Goal: Information Seeking & Learning: Understand process/instructions

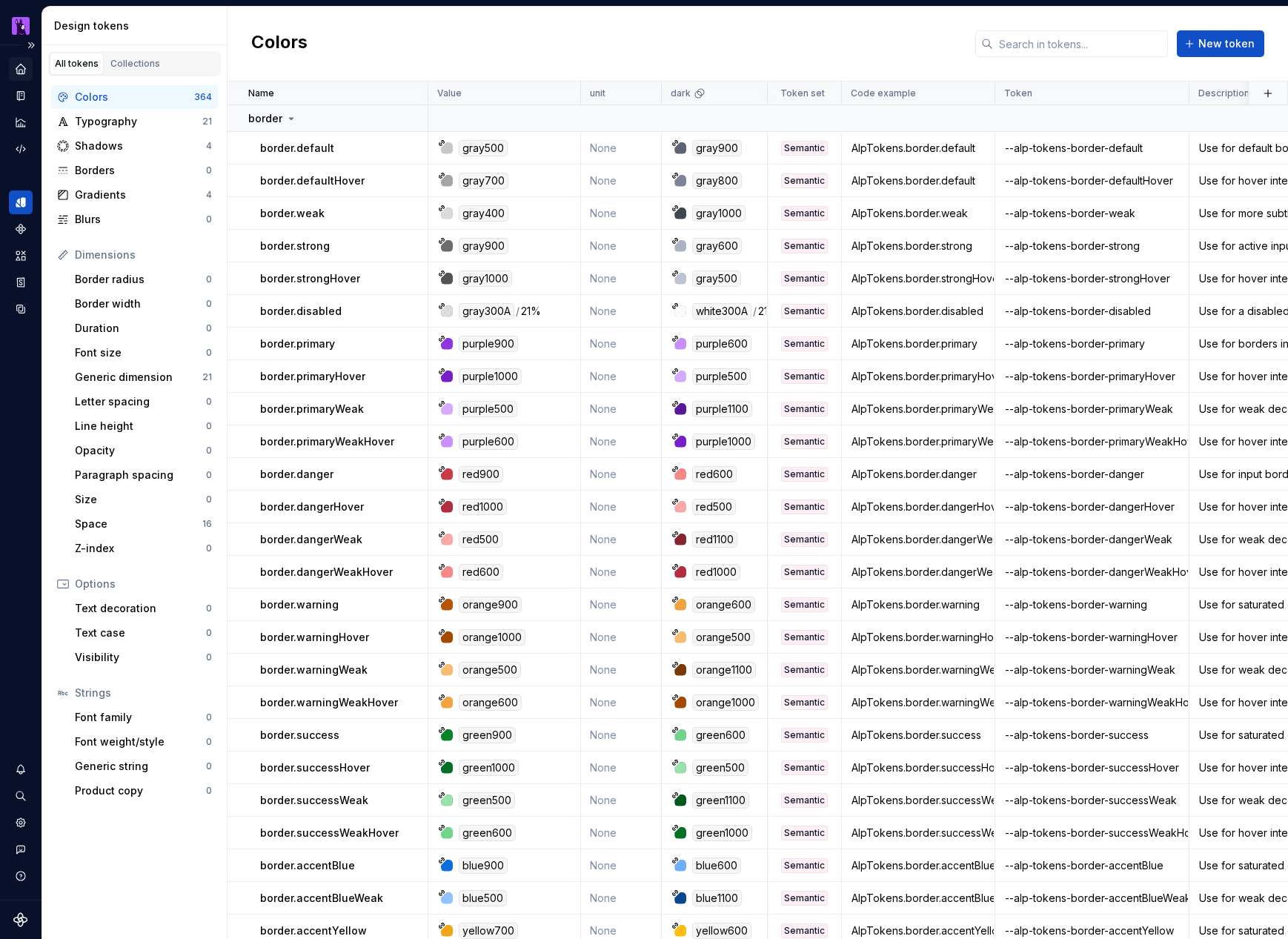
click at [22, 73] on icon "Home" at bounding box center [20, 68] width 10 height 10
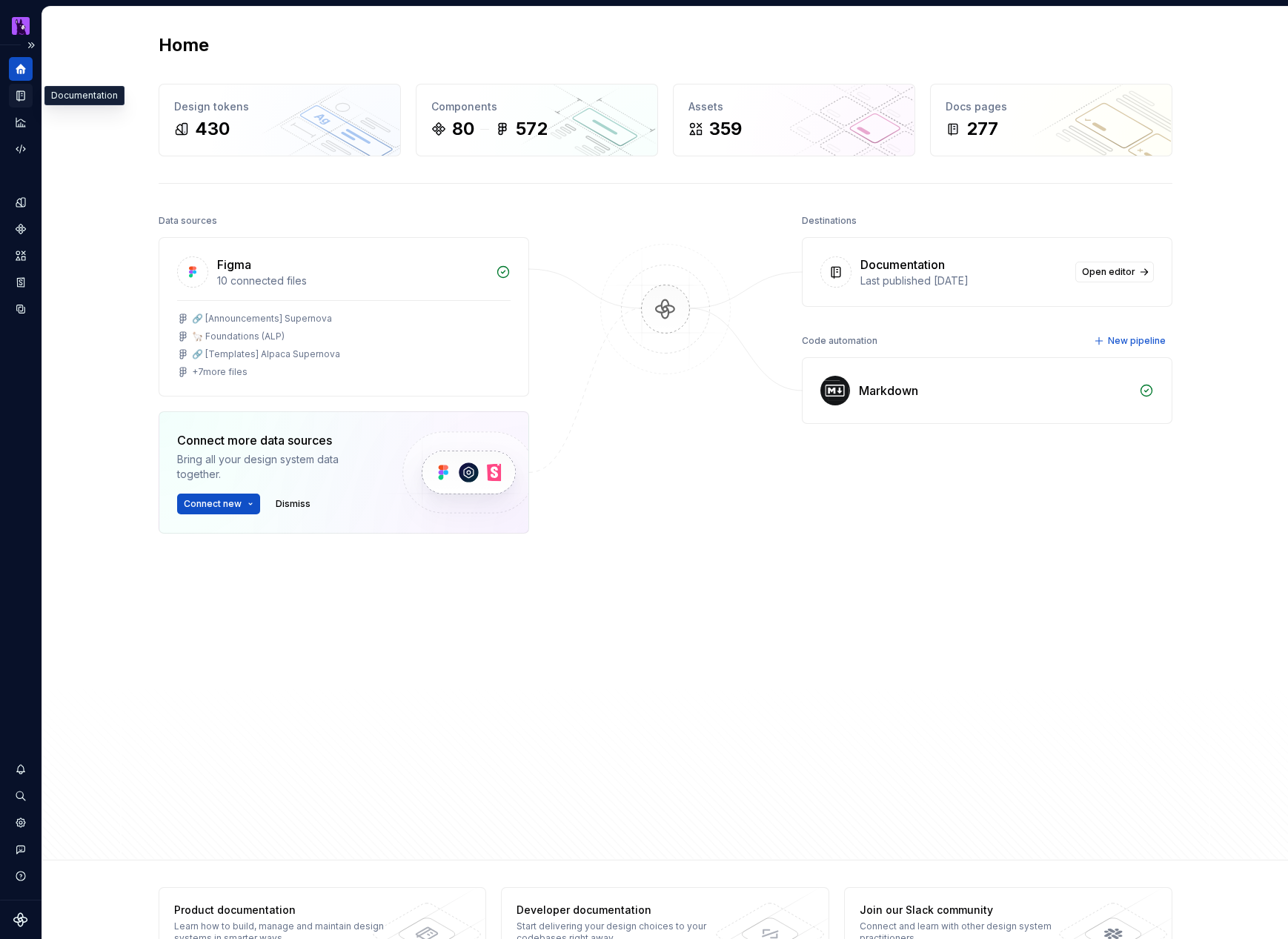
click at [22, 100] on icon "Documentation" at bounding box center [21, 96] width 7 height 10
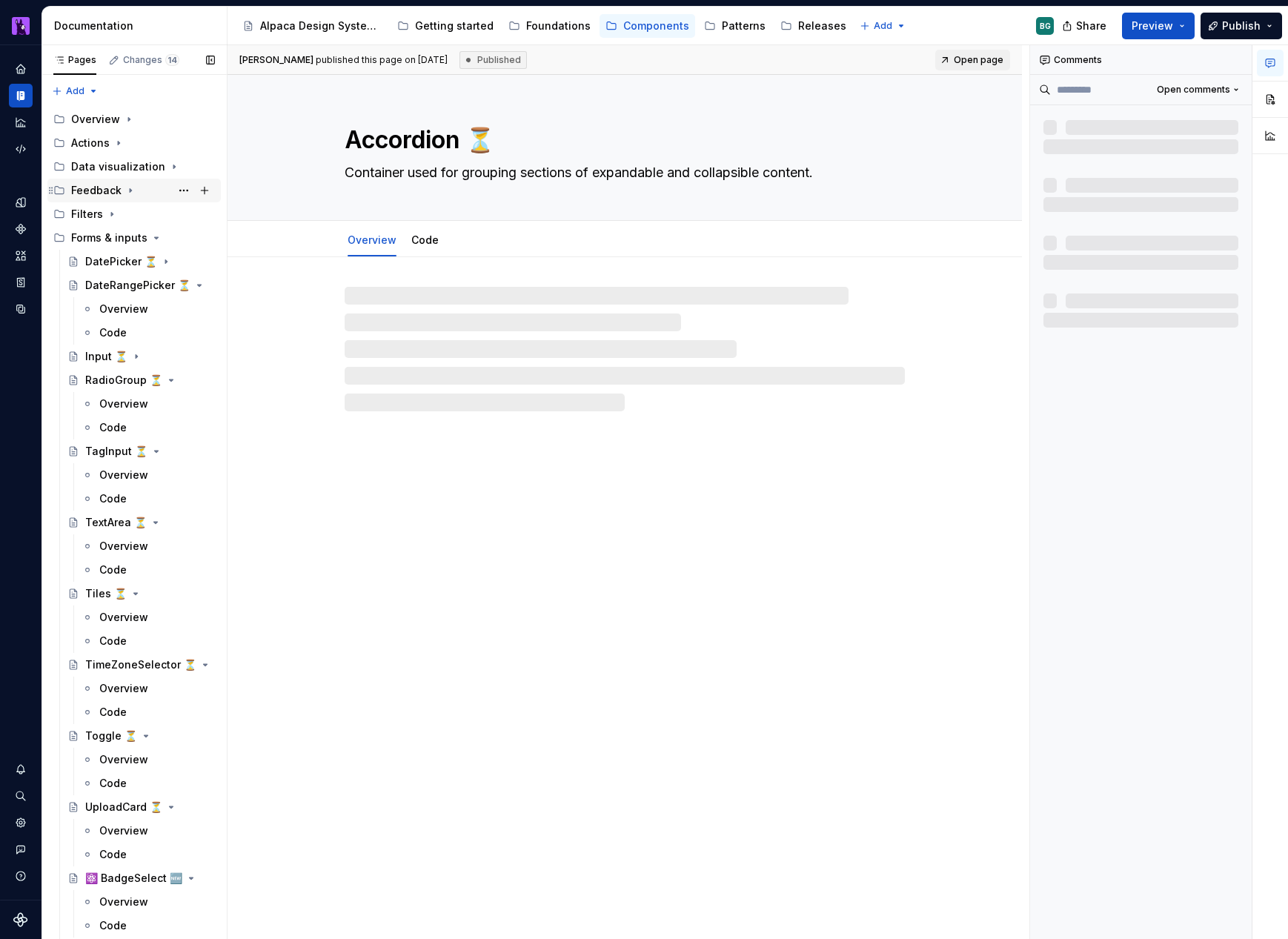
click at [130, 192] on icon "Page tree" at bounding box center [131, 191] width 1 height 4
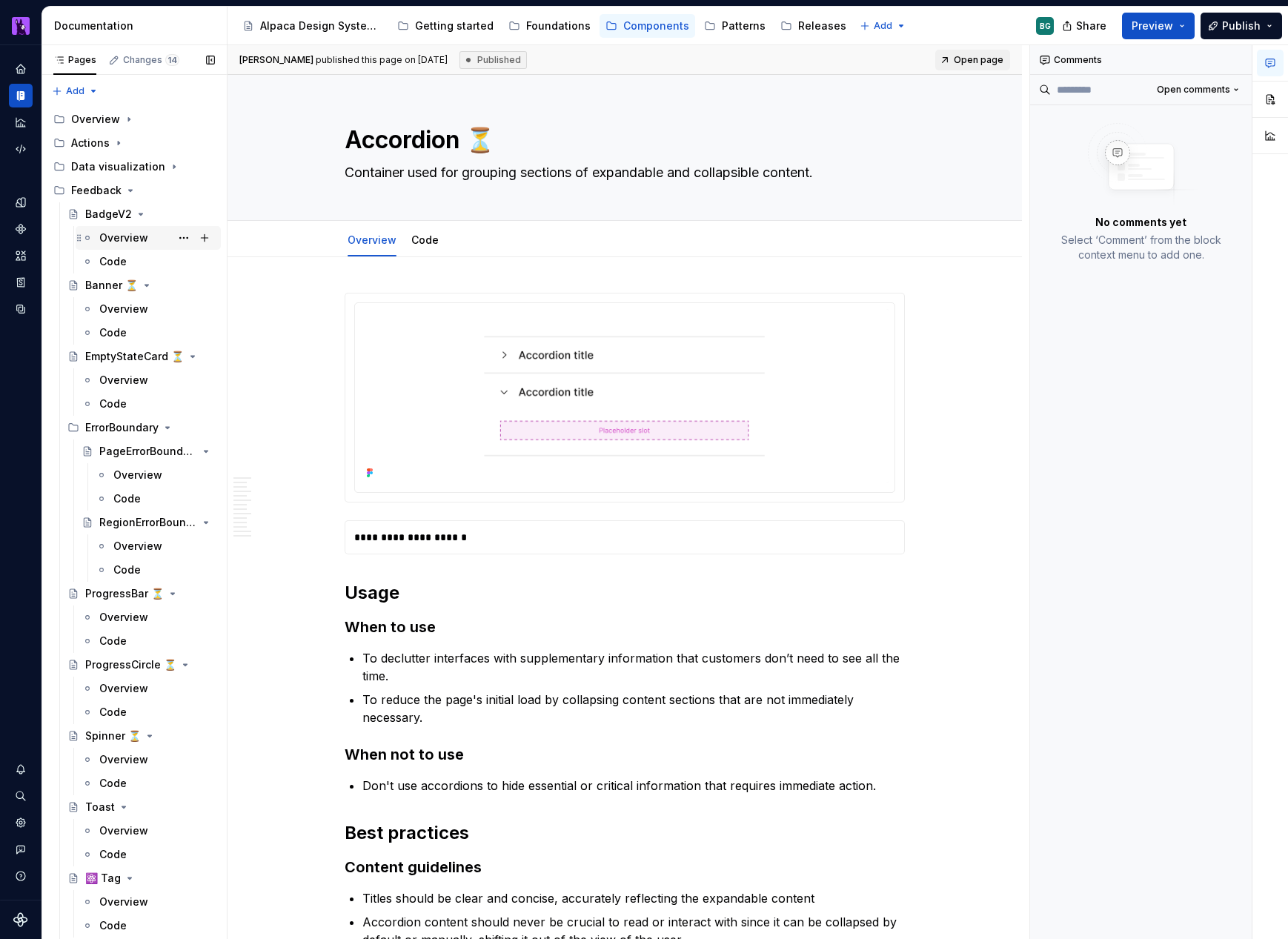
click at [124, 237] on div "Overview" at bounding box center [124, 238] width 49 height 15
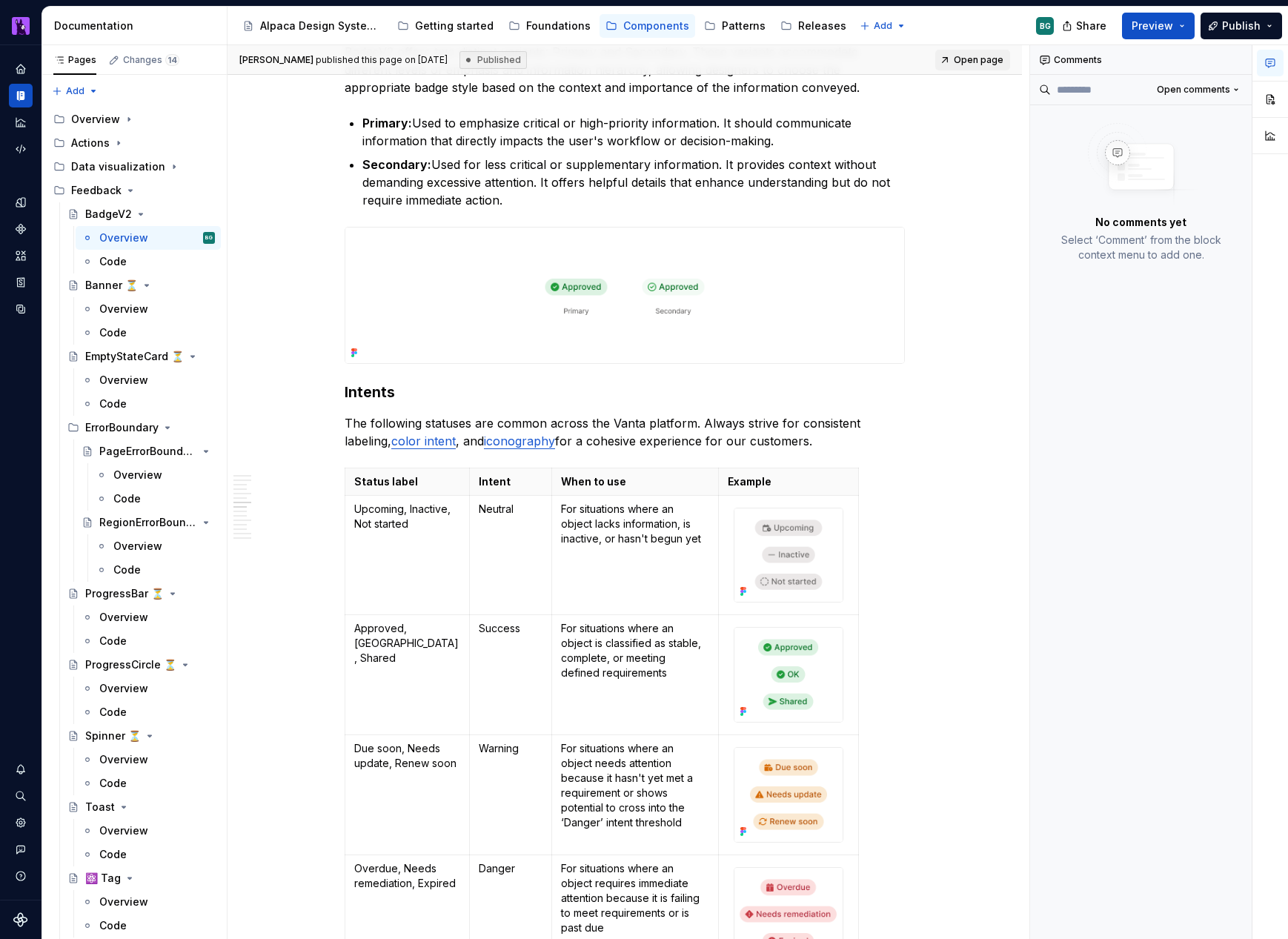
scroll to position [1478, 0]
click at [778, 523] on img at bounding box center [789, 554] width 108 height 94
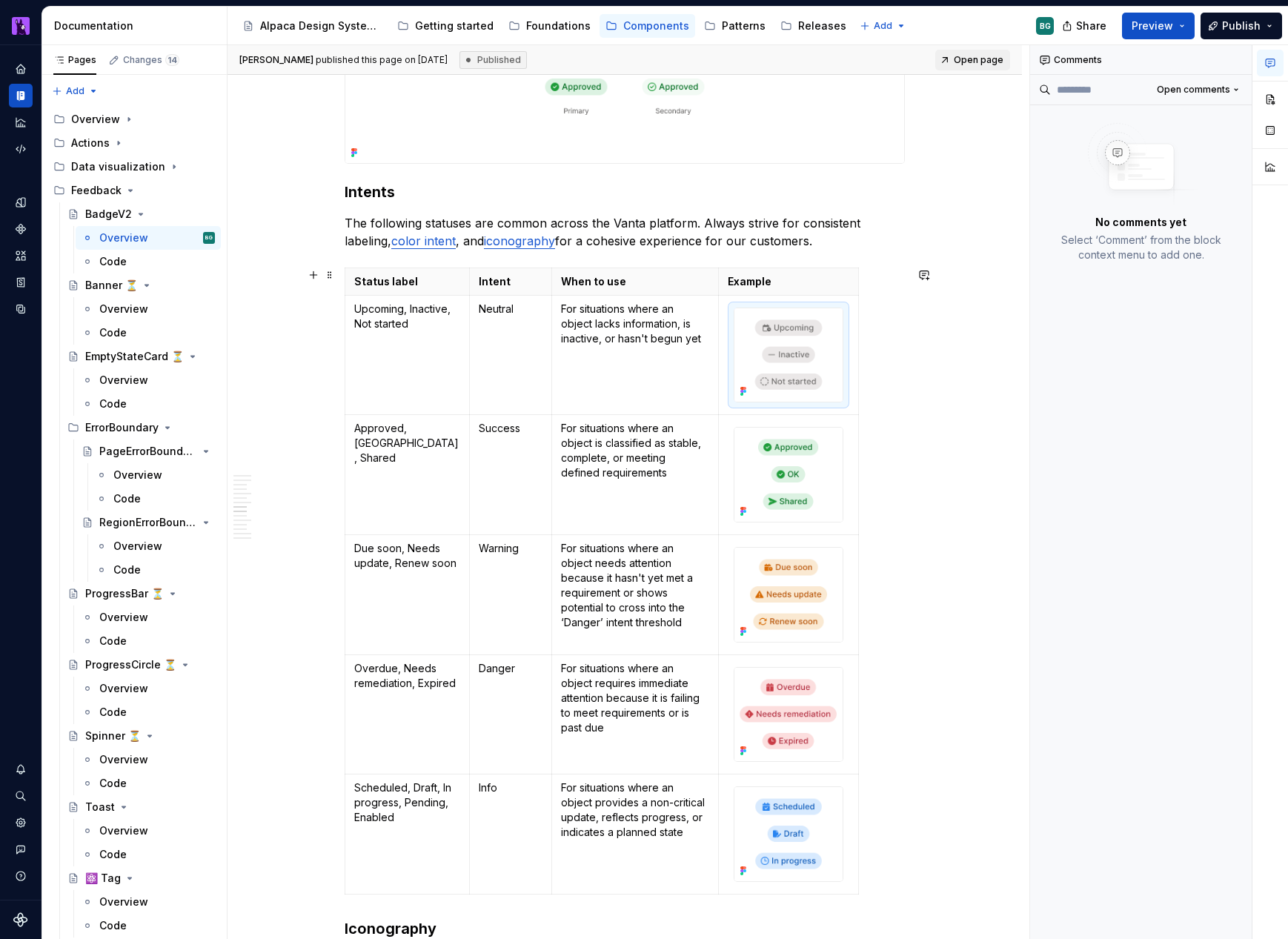
scroll to position [1707, 0]
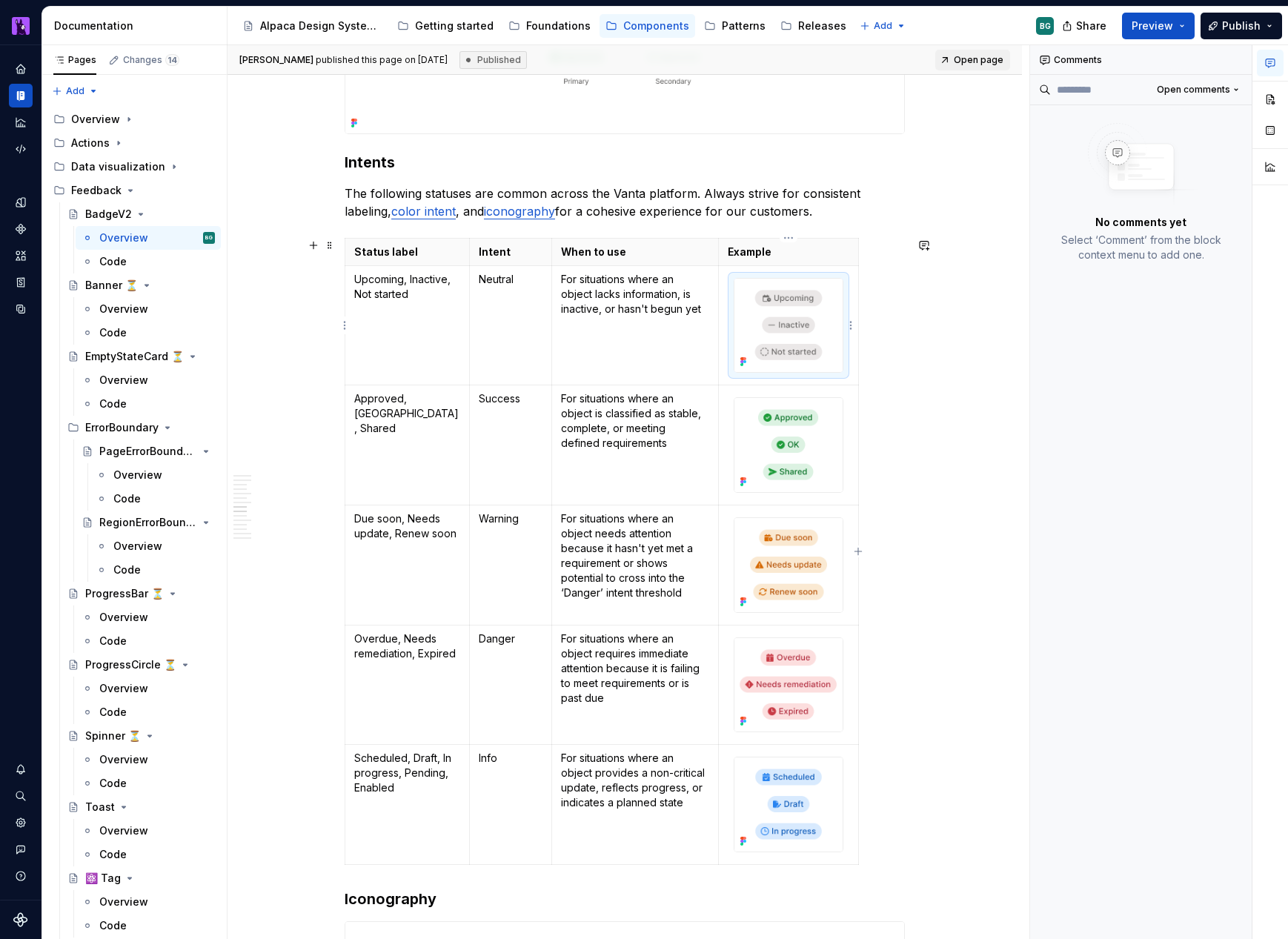
click at [791, 349] on img at bounding box center [789, 326] width 108 height 94
click at [1275, 101] on button "button" at bounding box center [1270, 99] width 27 height 27
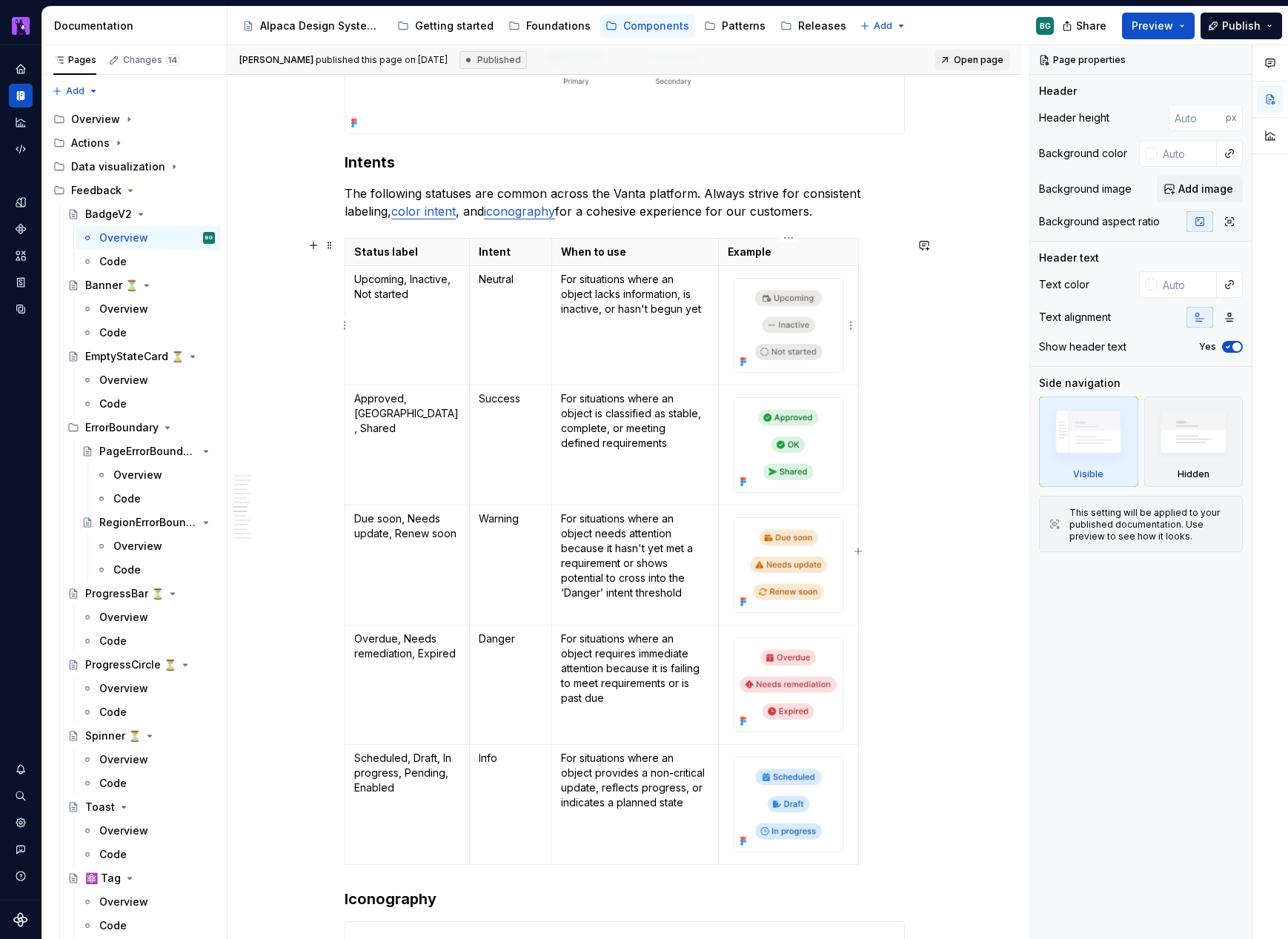
click at [802, 310] on img at bounding box center [789, 326] width 108 height 94
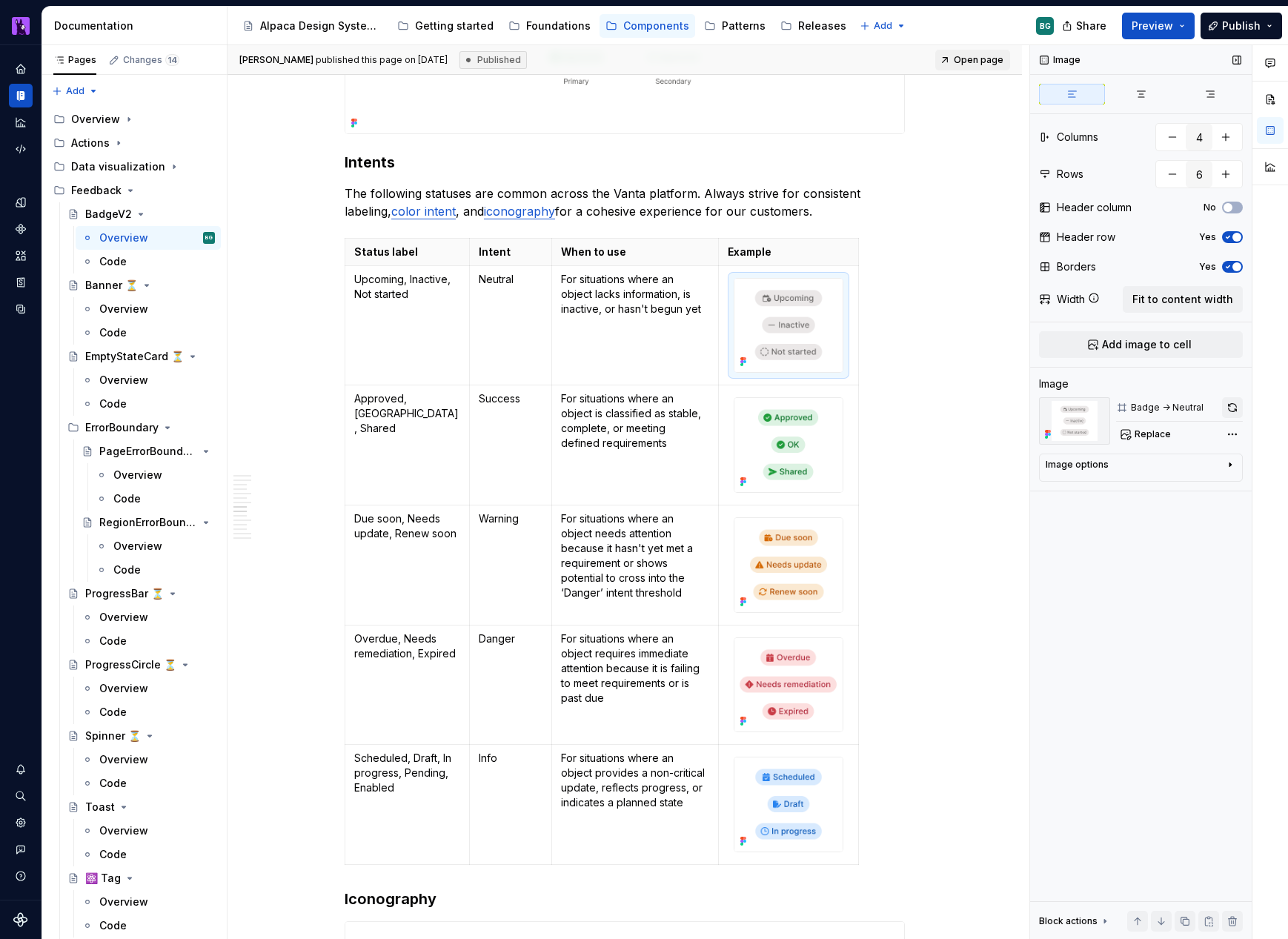
click at [1232, 409] on button "button" at bounding box center [1232, 408] width 21 height 21
click at [812, 775] on img at bounding box center [789, 805] width 108 height 94
click at [1225, 408] on button "button" at bounding box center [1232, 408] width 21 height 21
click at [770, 339] on img at bounding box center [789, 326] width 108 height 94
click at [1237, 404] on button "button" at bounding box center [1232, 408] width 21 height 21
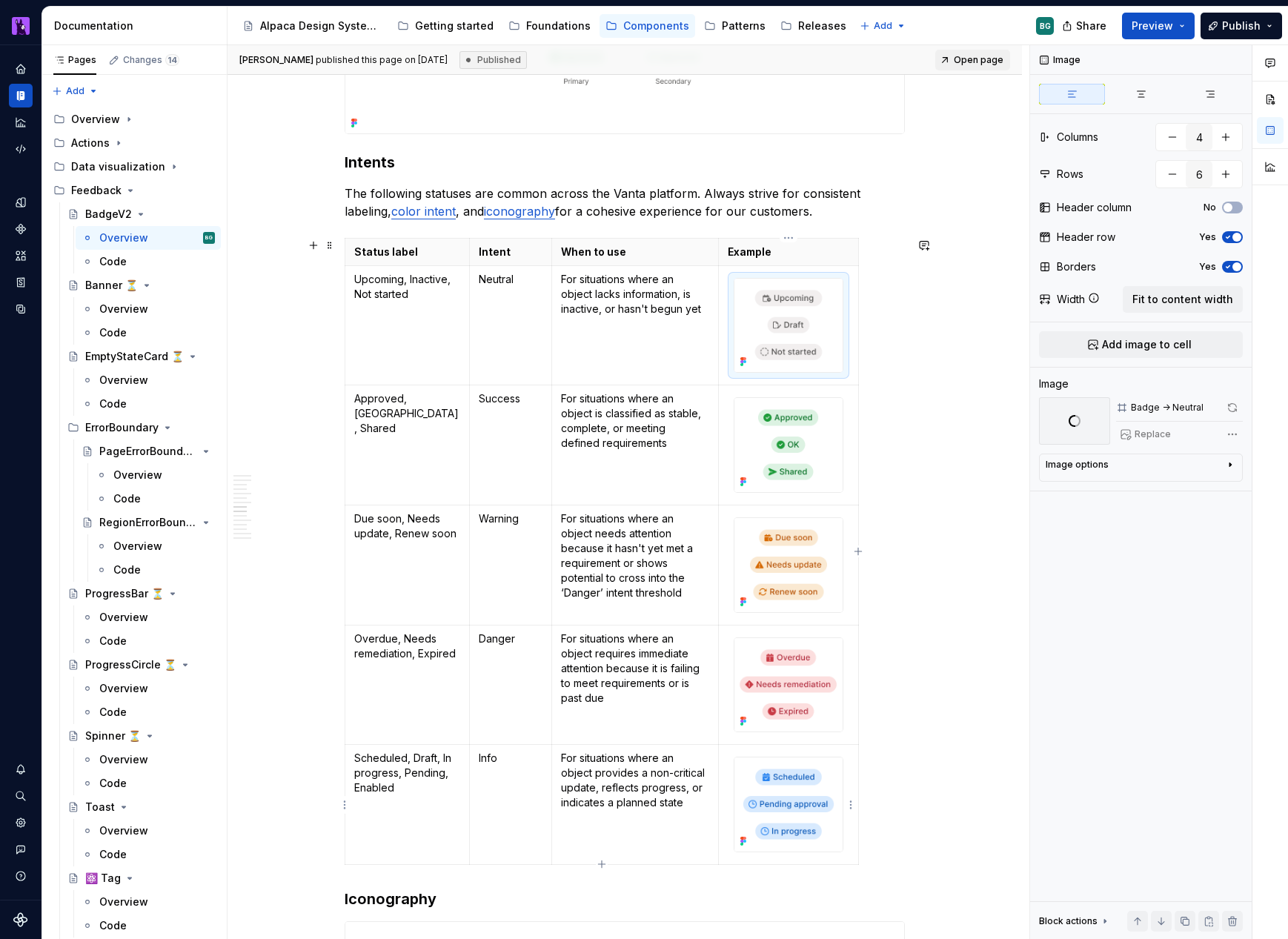
click at [763, 801] on img at bounding box center [789, 805] width 108 height 94
click at [1232, 402] on button "button" at bounding box center [1232, 408] width 21 height 21
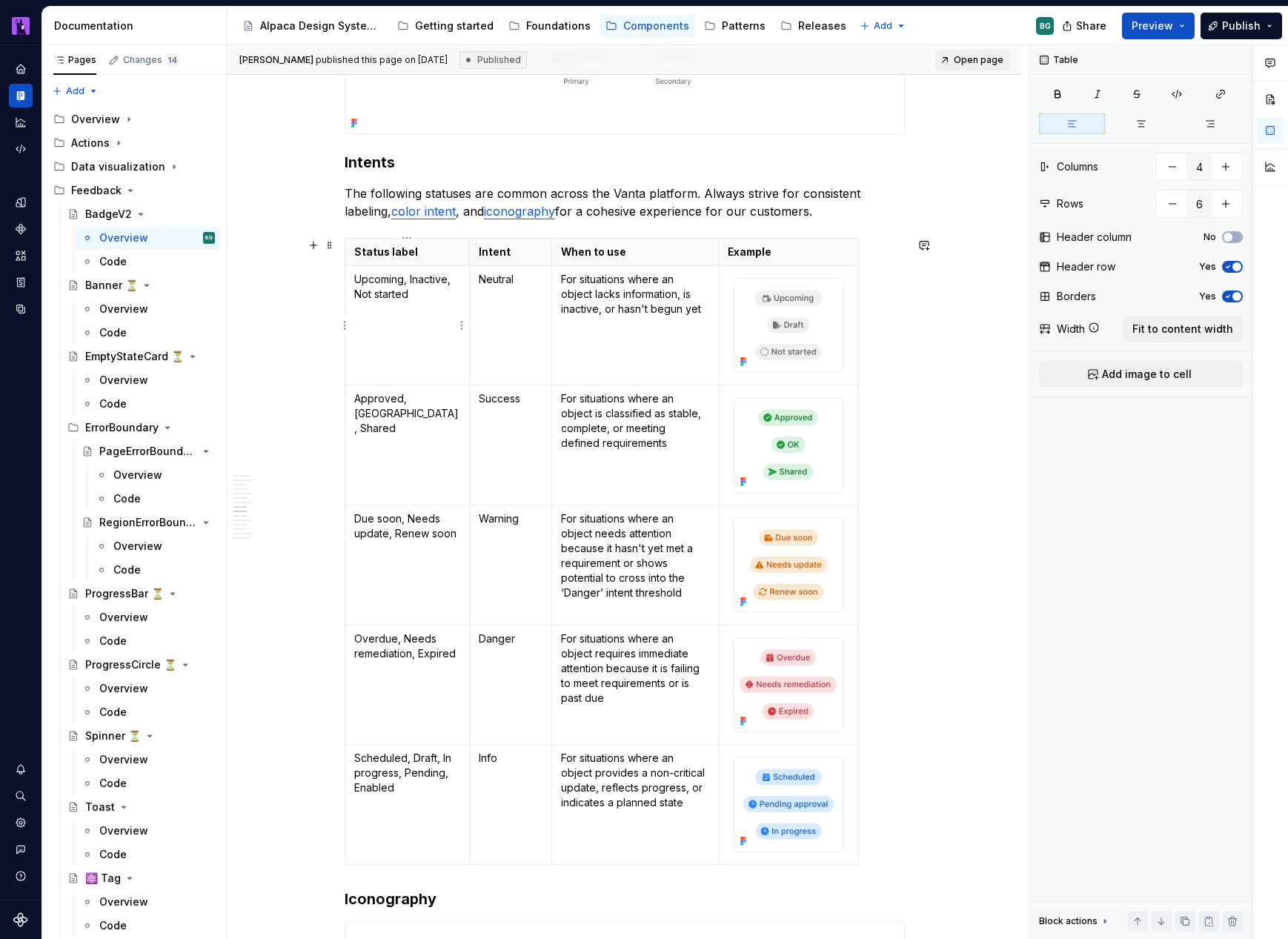
click at [423, 295] on p "Upcoming, Inactive, Not started" at bounding box center [407, 287] width 106 height 30
type textarea "*"
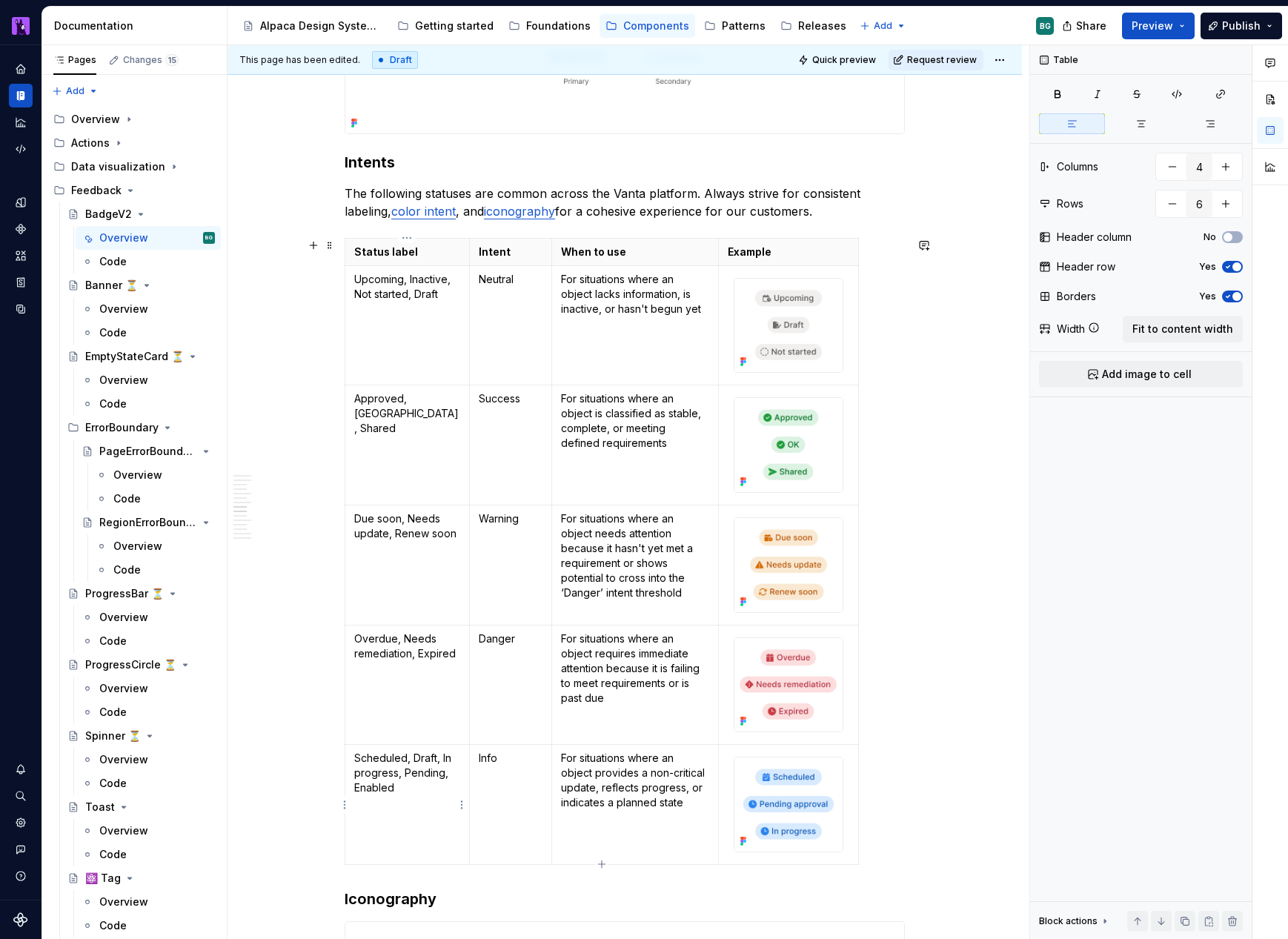
click at [419, 759] on p "Scheduled, Draft, In progress, Pending, Enabled" at bounding box center [407, 773] width 106 height 45
click at [763, 206] on p "The following statuses are common across the Vanta platform. Always strive for …" at bounding box center [624, 203] width 560 height 36
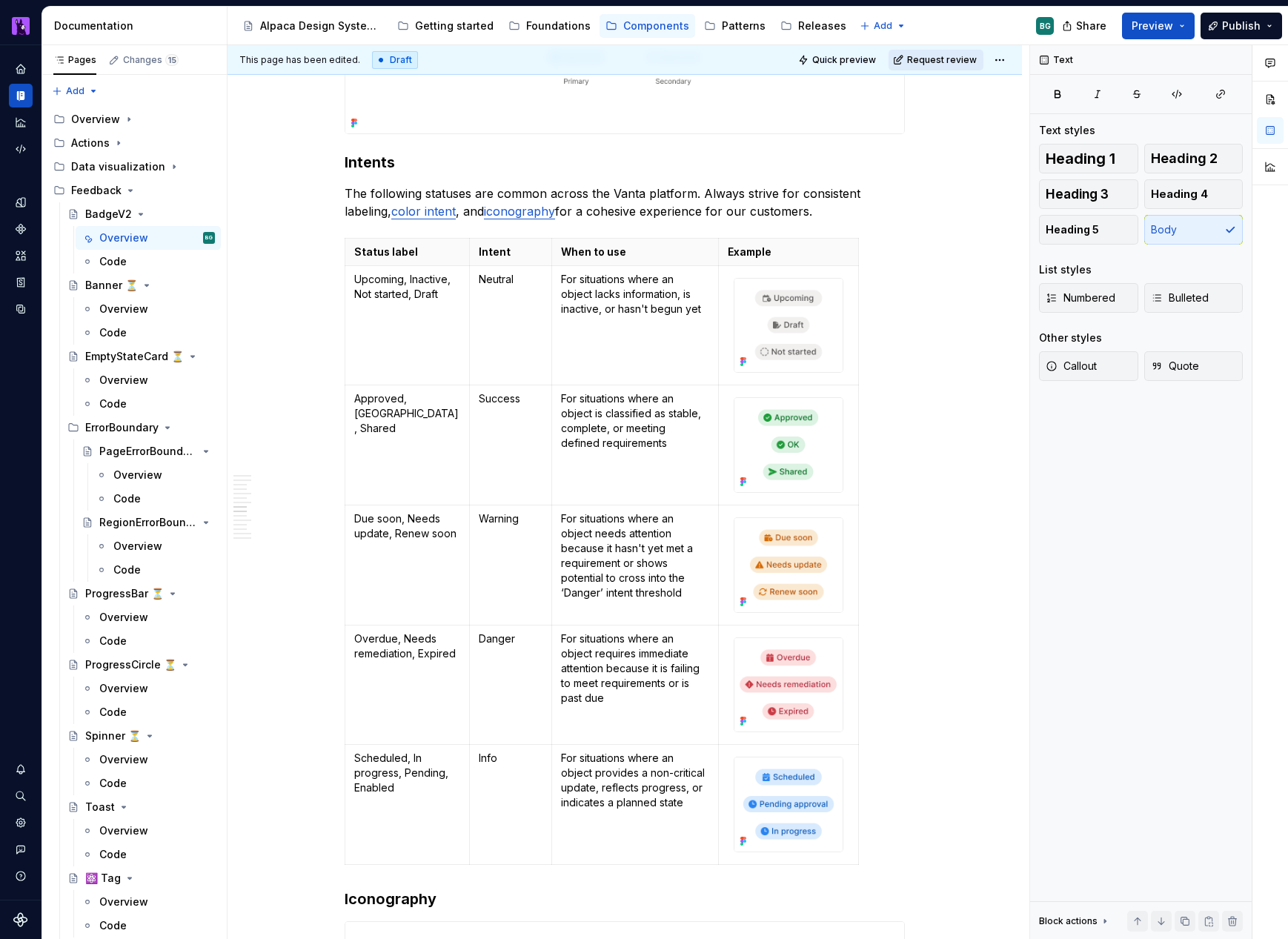
click at [919, 56] on span "Request review" at bounding box center [942, 60] width 70 height 12
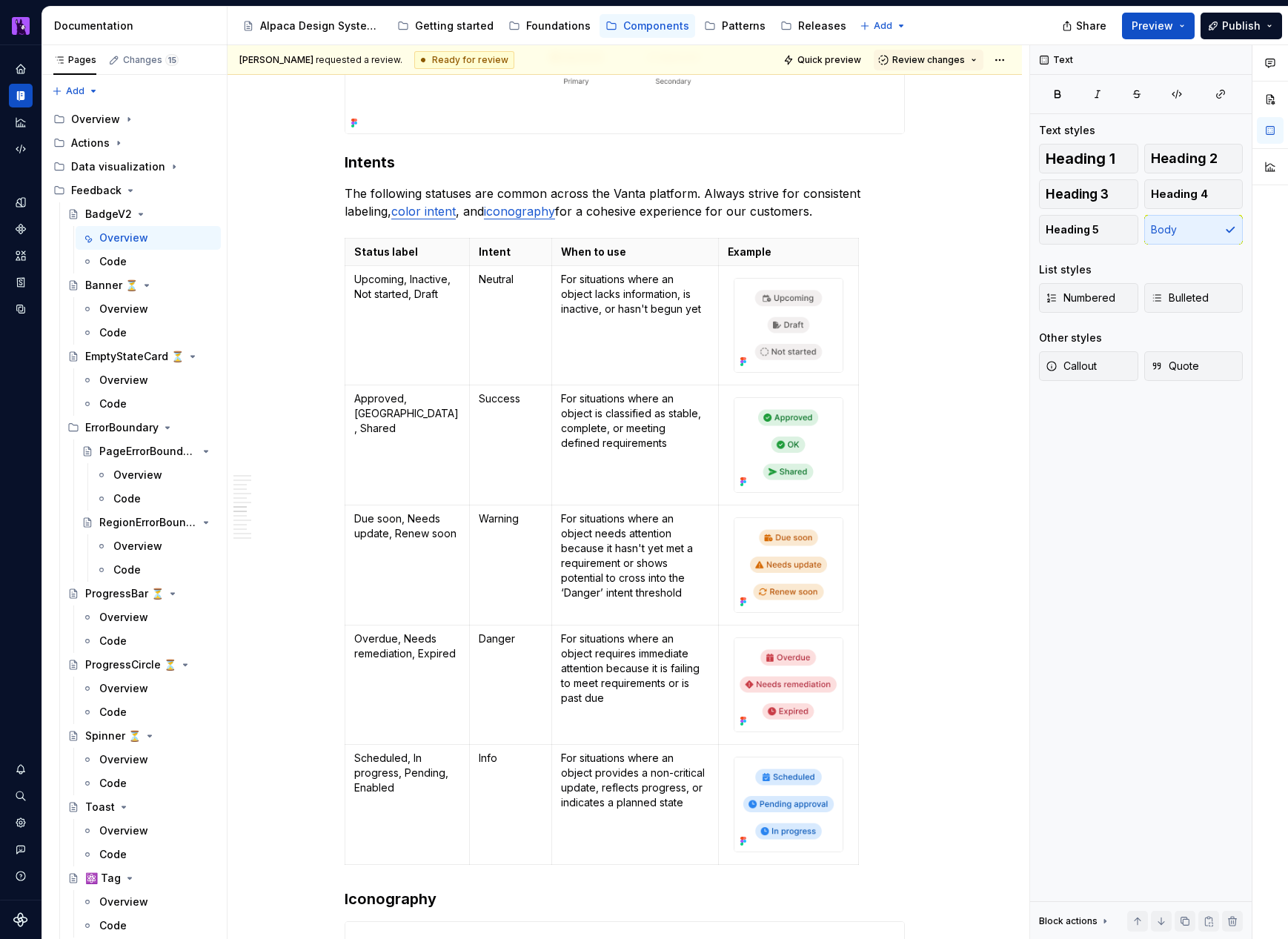
type textarea "*"
